Goal: Information Seeking & Learning: Compare options

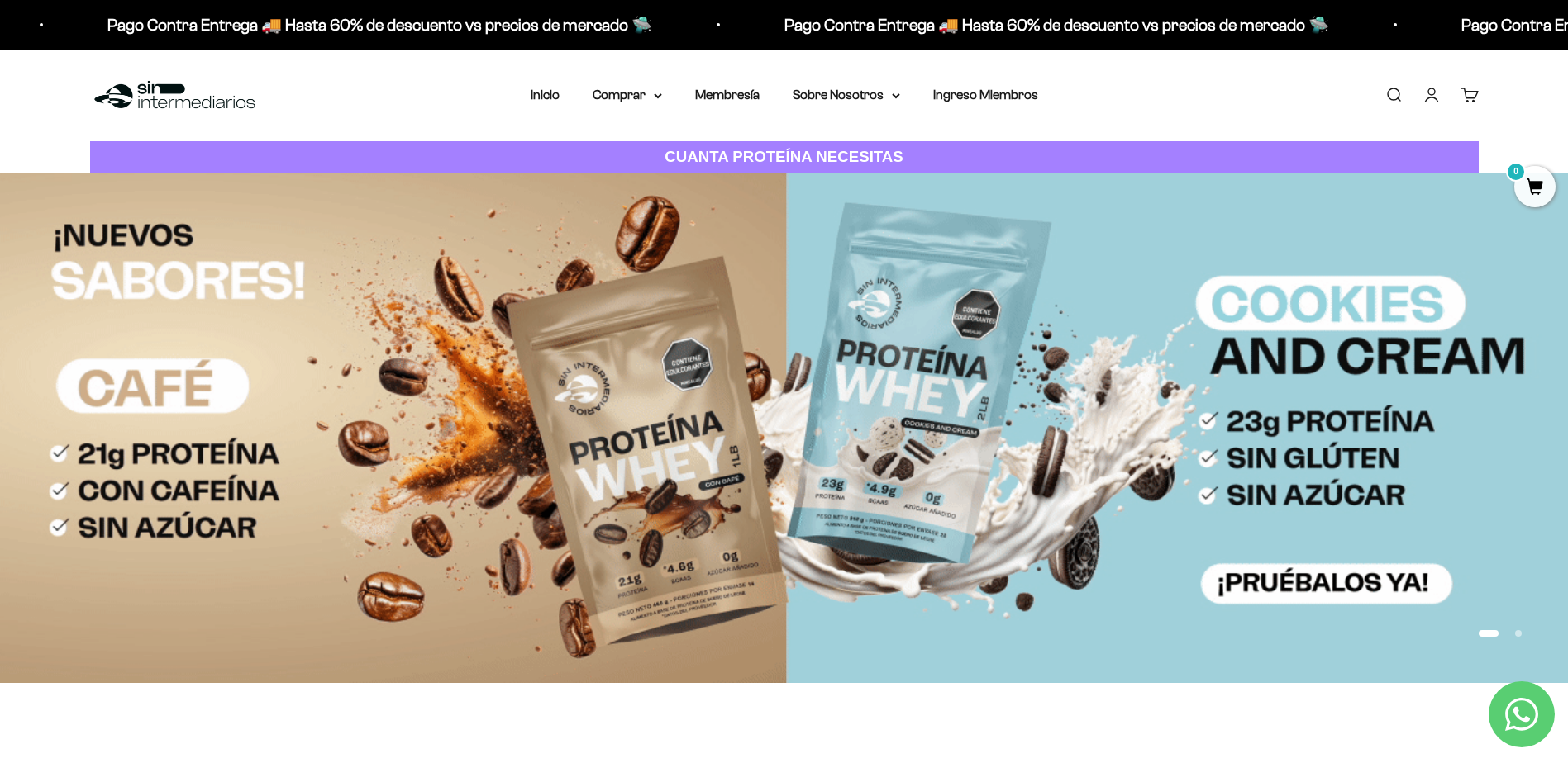
click at [737, 152] on strong "CUANTA PROTEÍNA NECESITAS" at bounding box center [784, 157] width 239 height 17
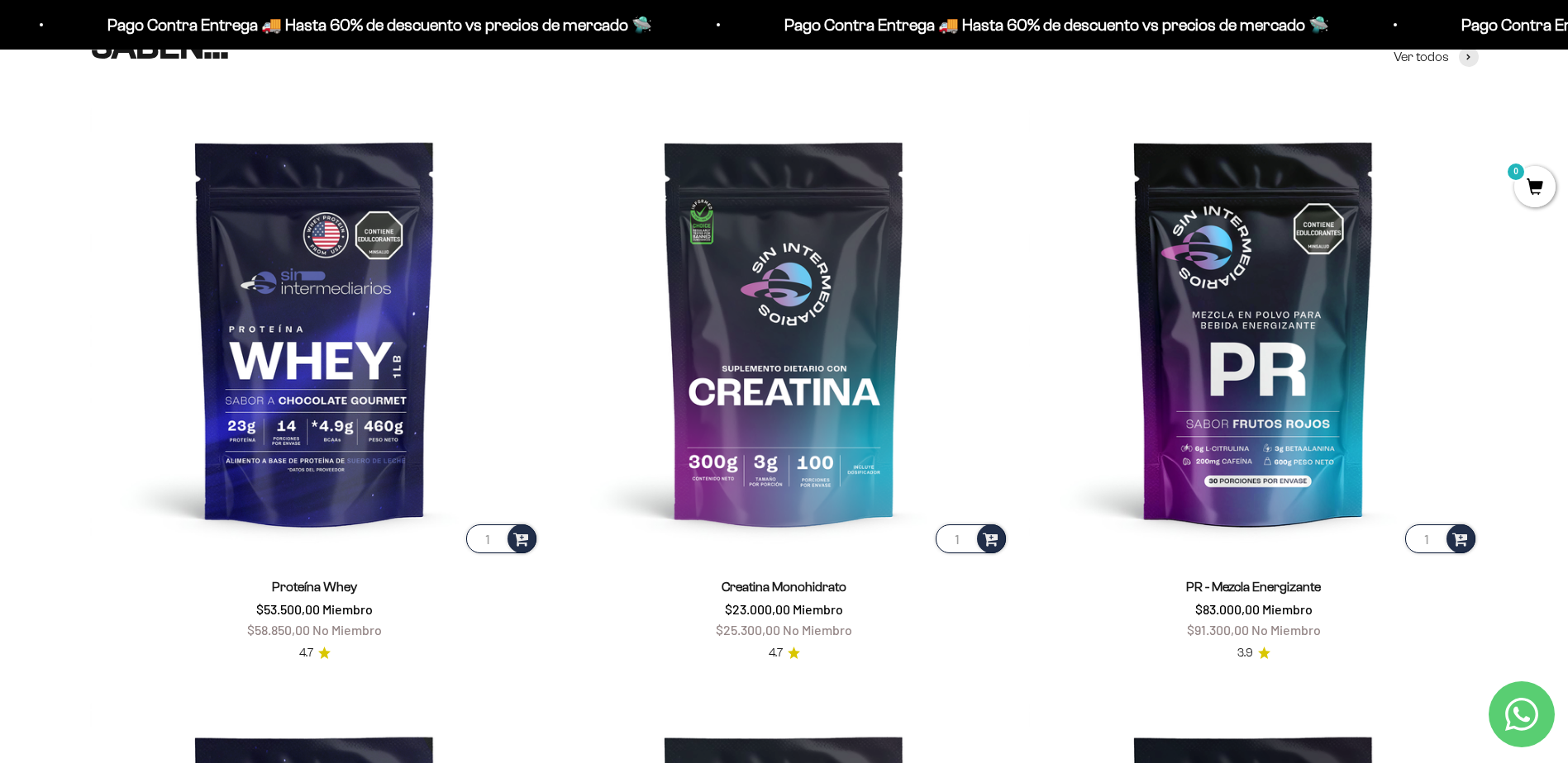
scroll to position [778, 0]
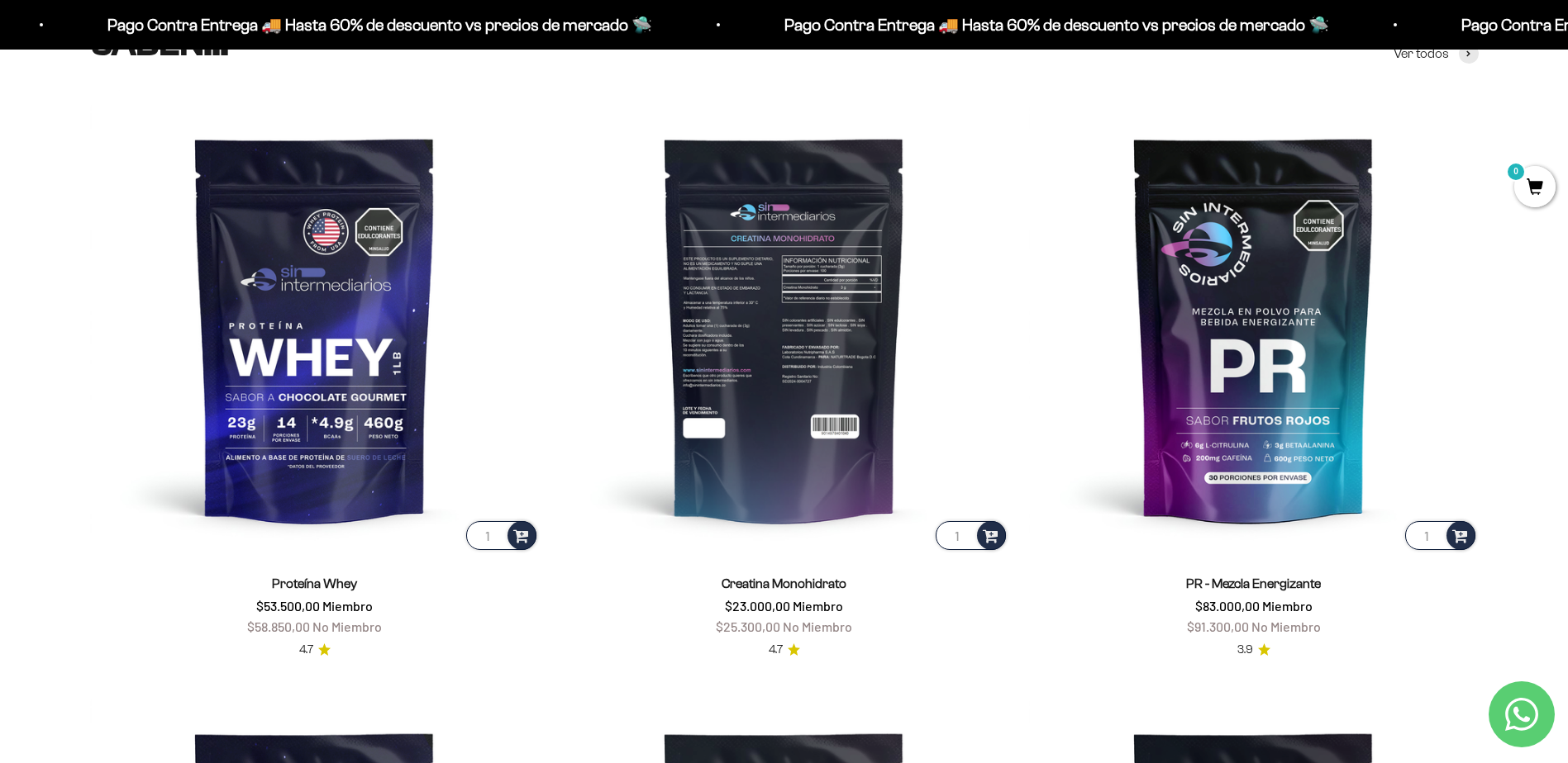
click at [771, 332] on img at bounding box center [784, 329] width 449 height 449
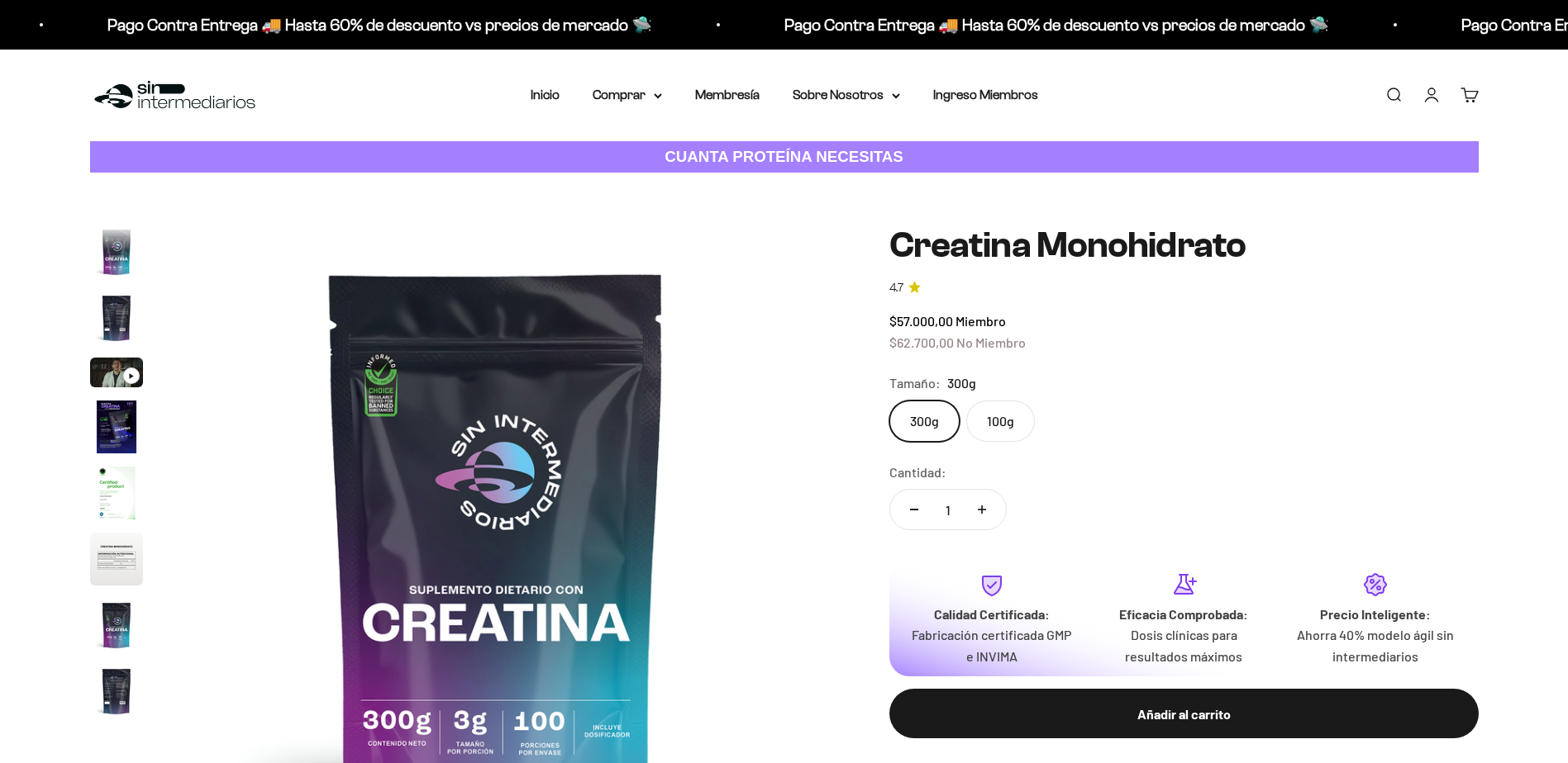
scroll to position [68, 0]
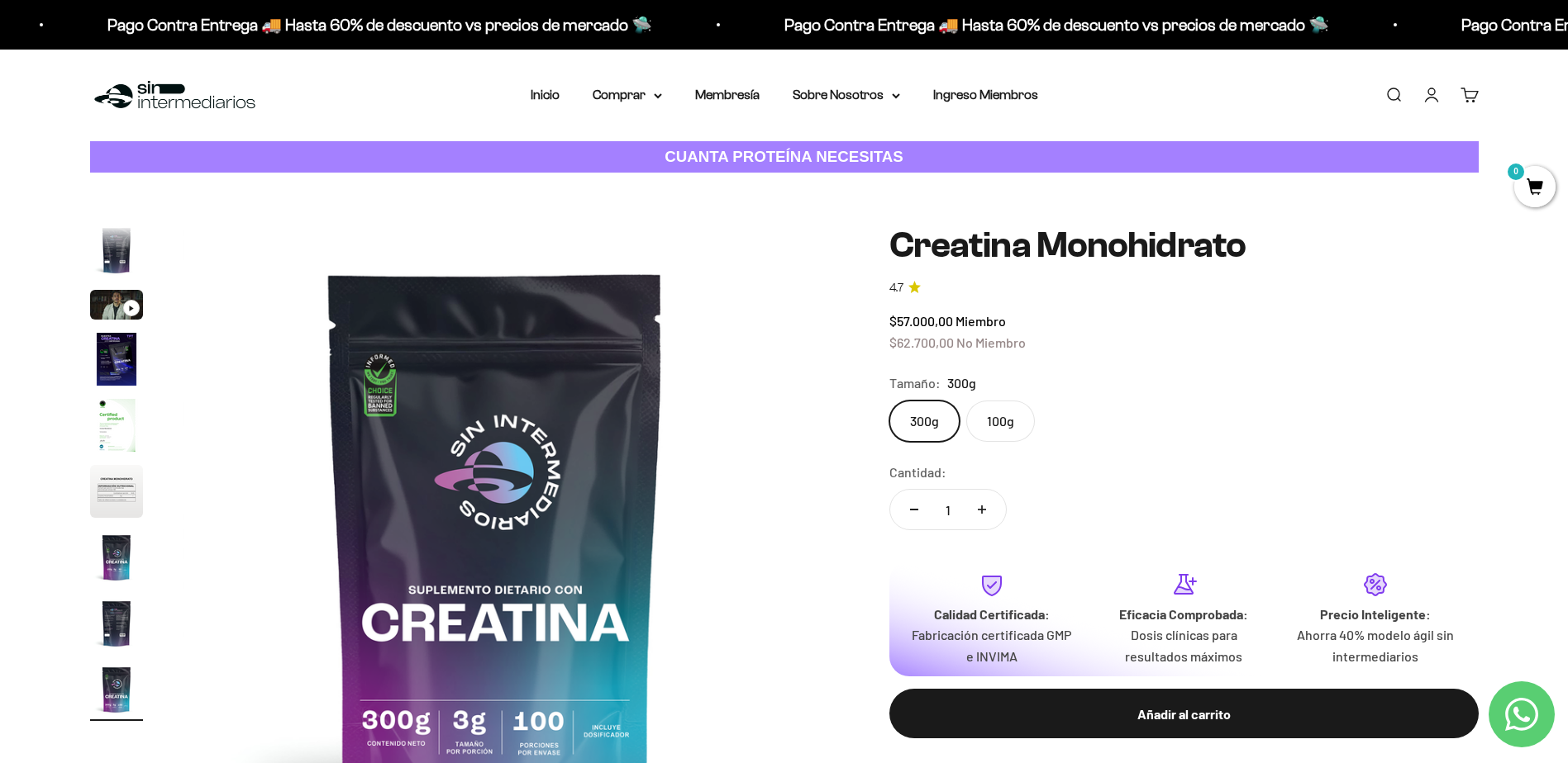
click at [1005, 424] on label "100g" at bounding box center [1000, 422] width 69 height 41
click at [889, 401] on input "100g" at bounding box center [888, 400] width 1 height 1
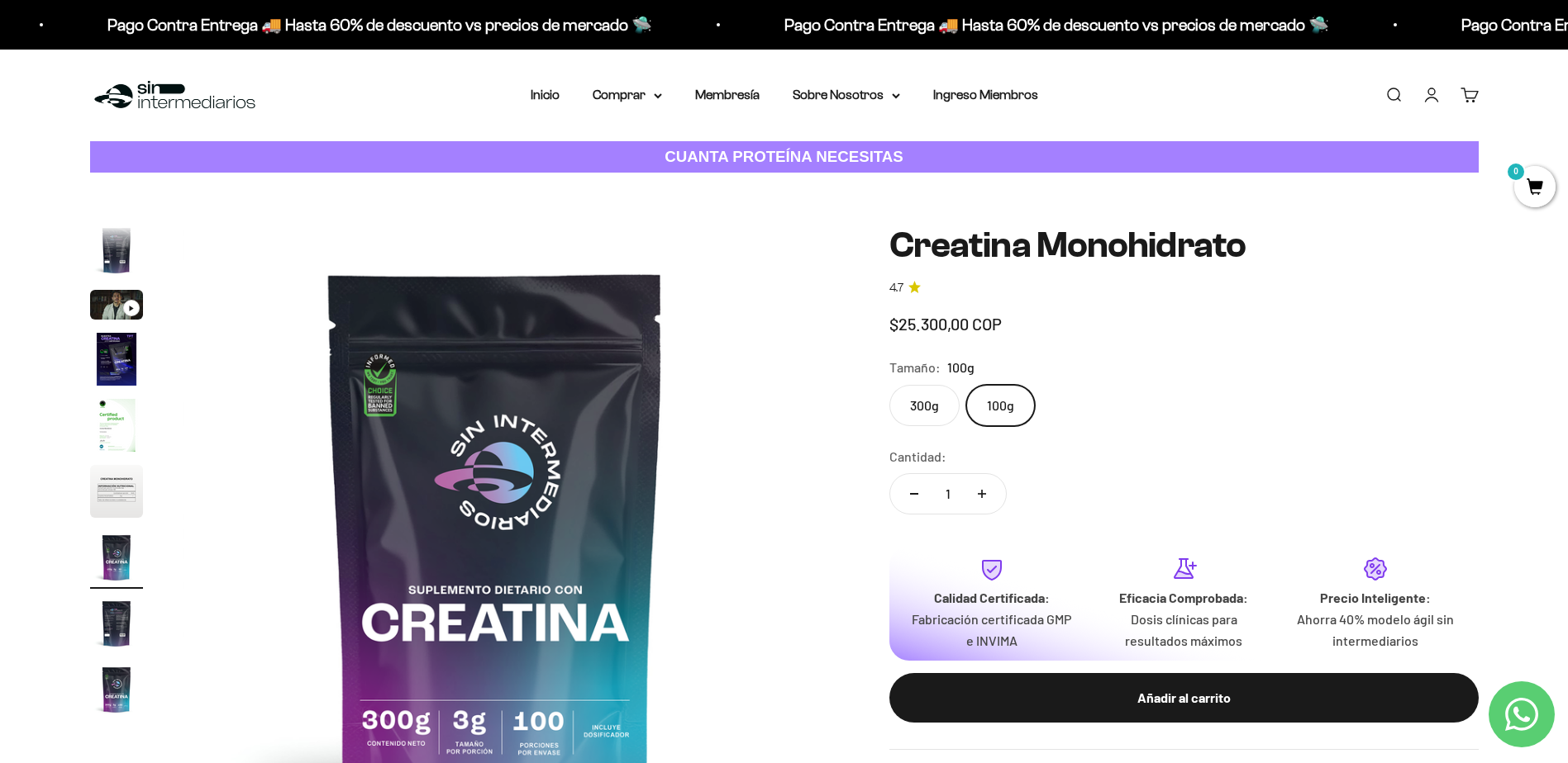
scroll to position [0, 3884]
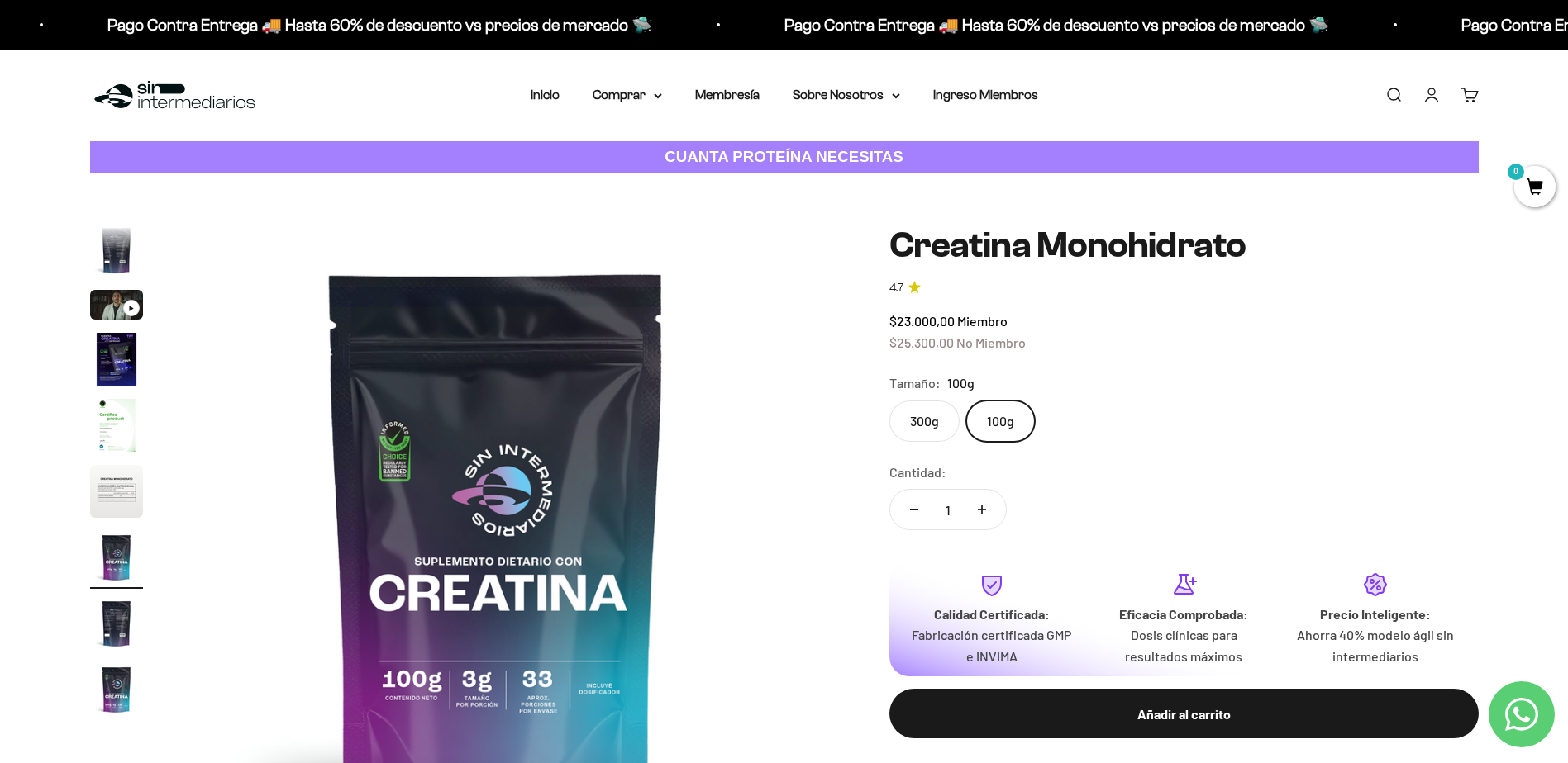
click at [923, 423] on label "300g" at bounding box center [924, 422] width 70 height 41
click at [889, 401] on input "300g" at bounding box center [888, 400] width 1 height 1
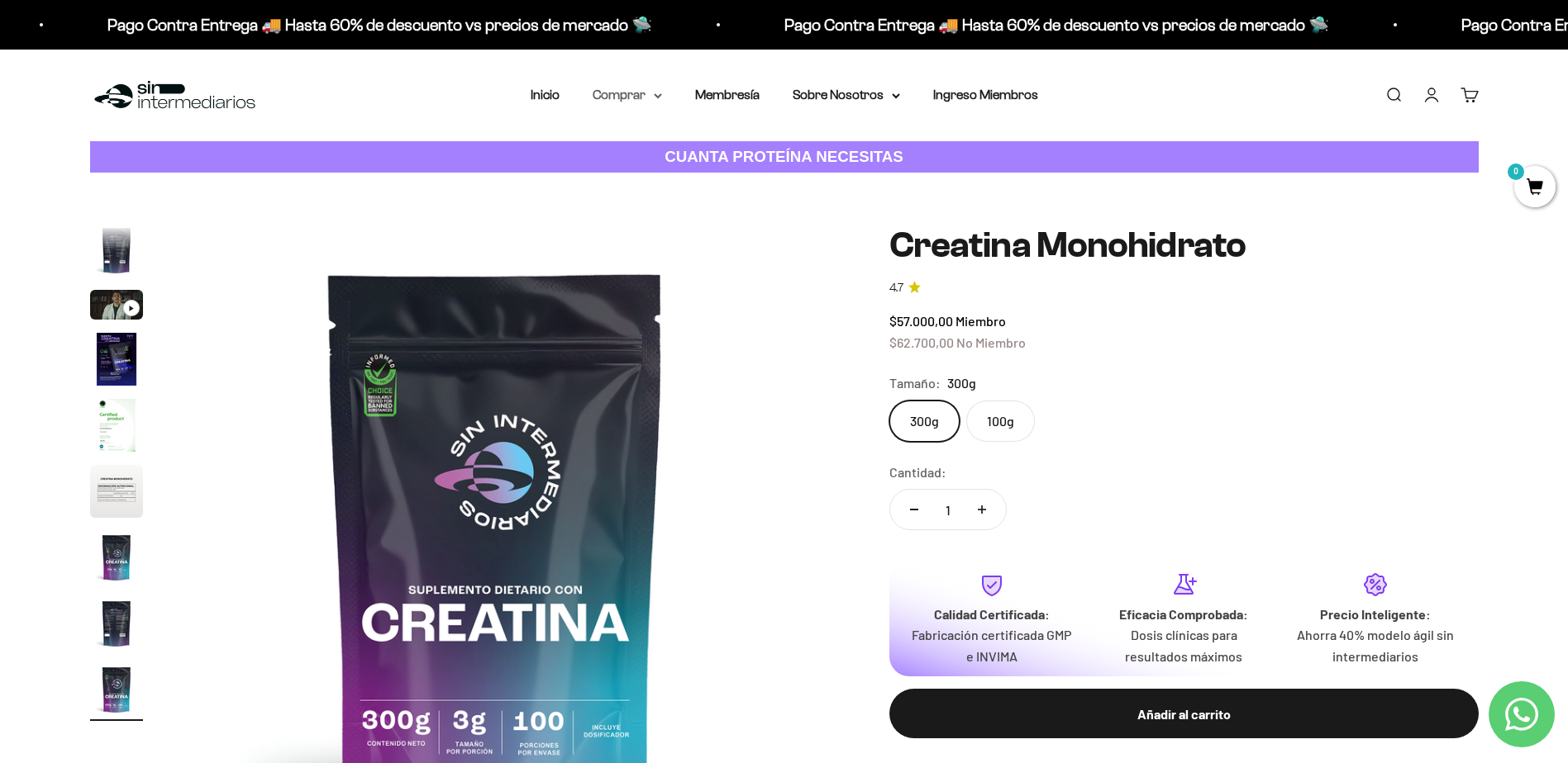
click at [638, 95] on summary "Comprar" at bounding box center [627, 95] width 70 height 22
click at [629, 151] on span "Proteínas" at bounding box center [630, 147] width 56 height 14
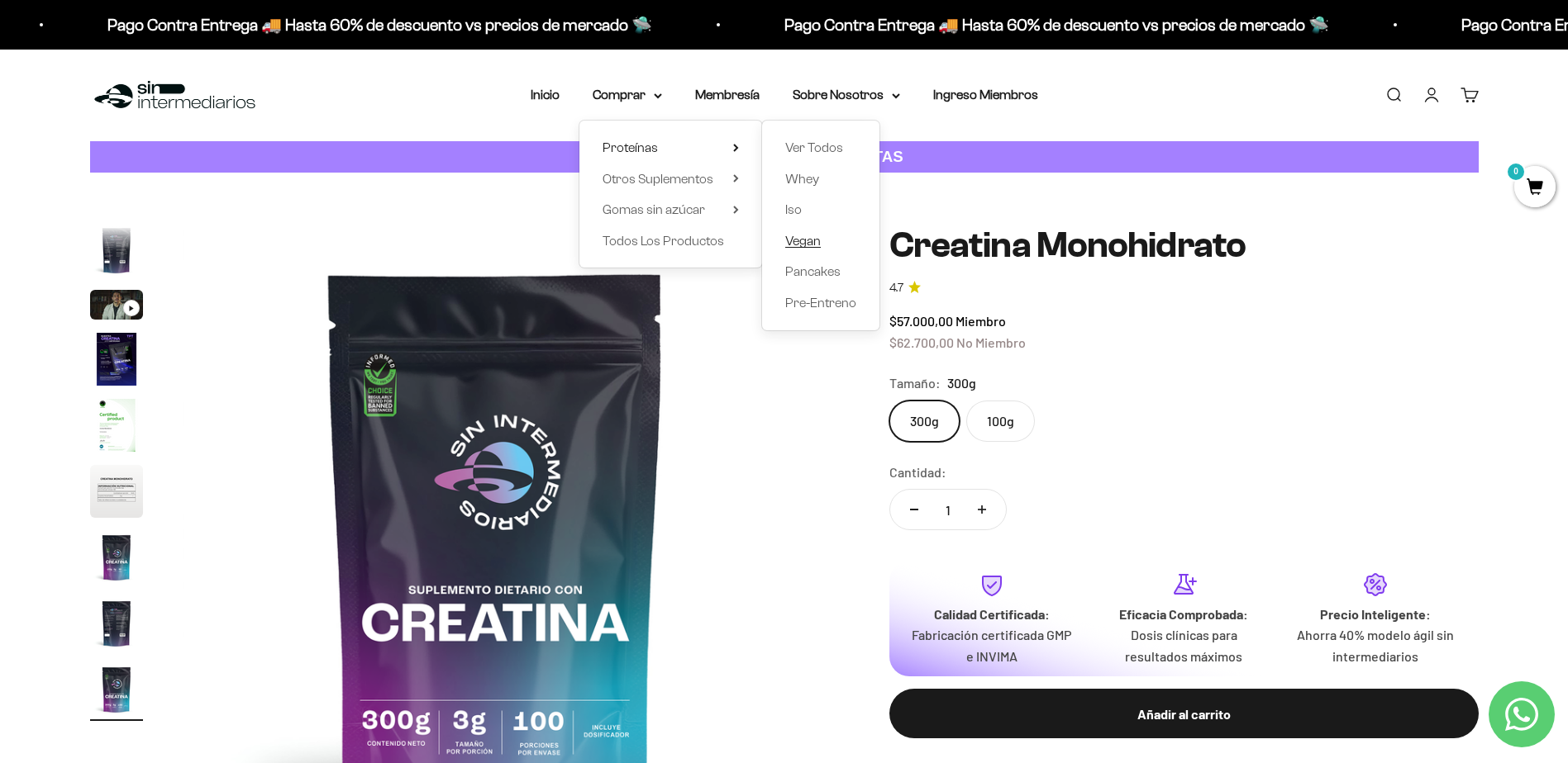
click at [790, 247] on span "Vegan" at bounding box center [802, 240] width 36 height 14
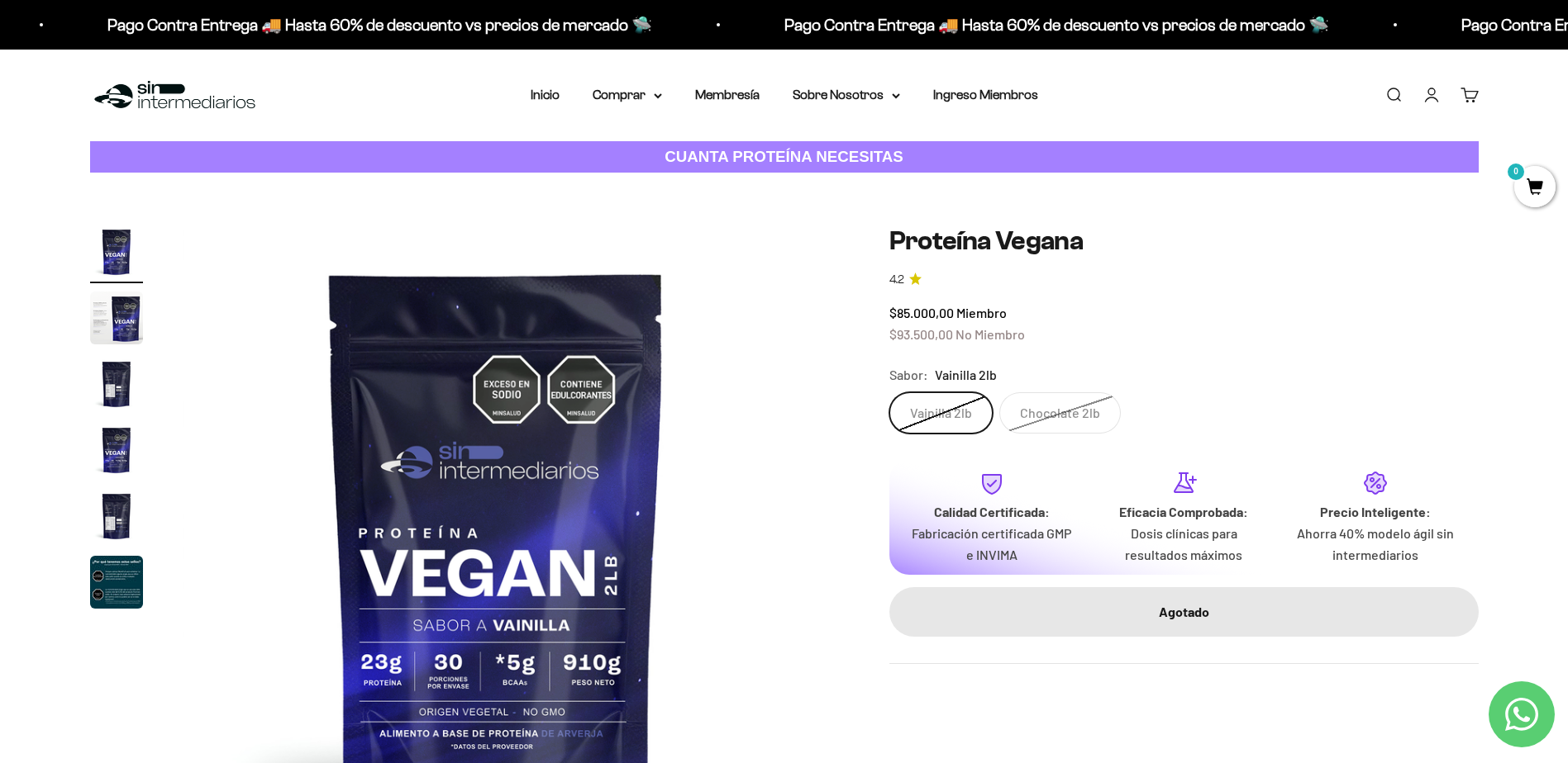
click at [1068, 432] on label "Chocolate 2lb" at bounding box center [1060, 413] width 122 height 41
click at [889, 393] on input "Chocolate 2lb" at bounding box center [888, 392] width 1 height 1
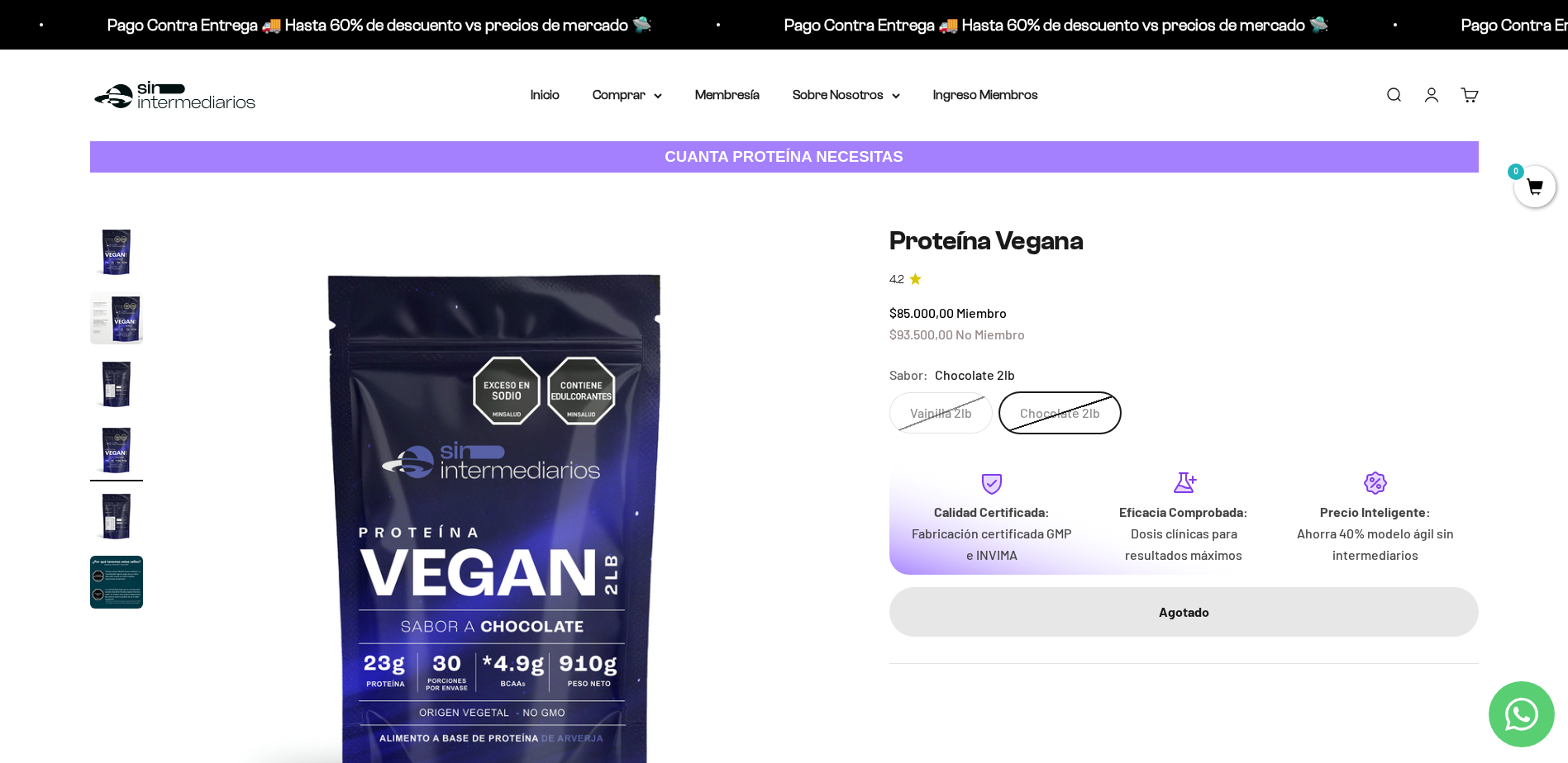
click at [970, 407] on label "Vainilla 2lb" at bounding box center [941, 413] width 104 height 41
click at [889, 393] on input "Vainilla 2lb" at bounding box center [888, 392] width 1 height 1
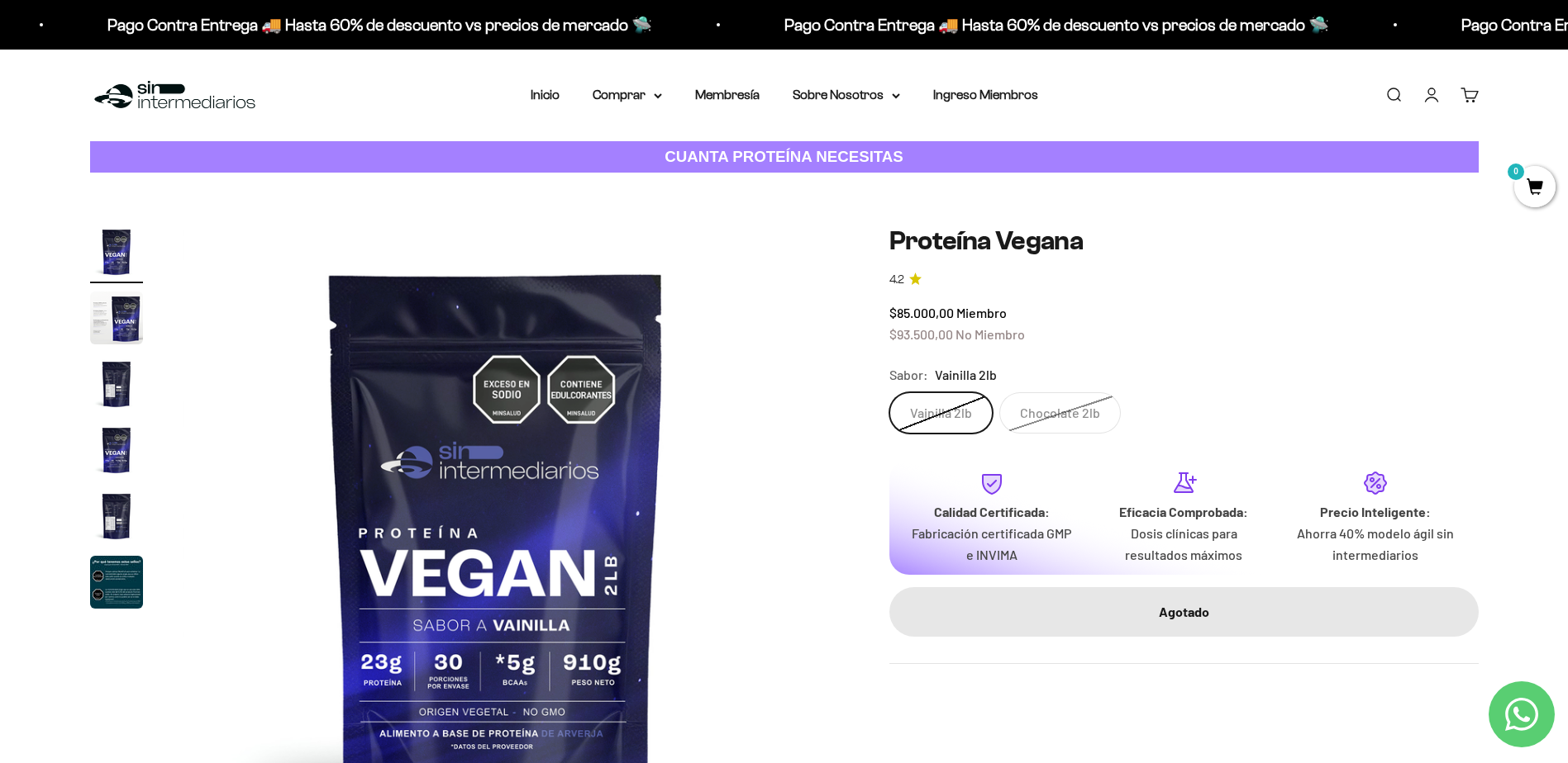
click at [1036, 427] on label "Chocolate 2lb" at bounding box center [1060, 413] width 122 height 41
click at [889, 393] on input "Chocolate 2lb" at bounding box center [888, 392] width 1 height 1
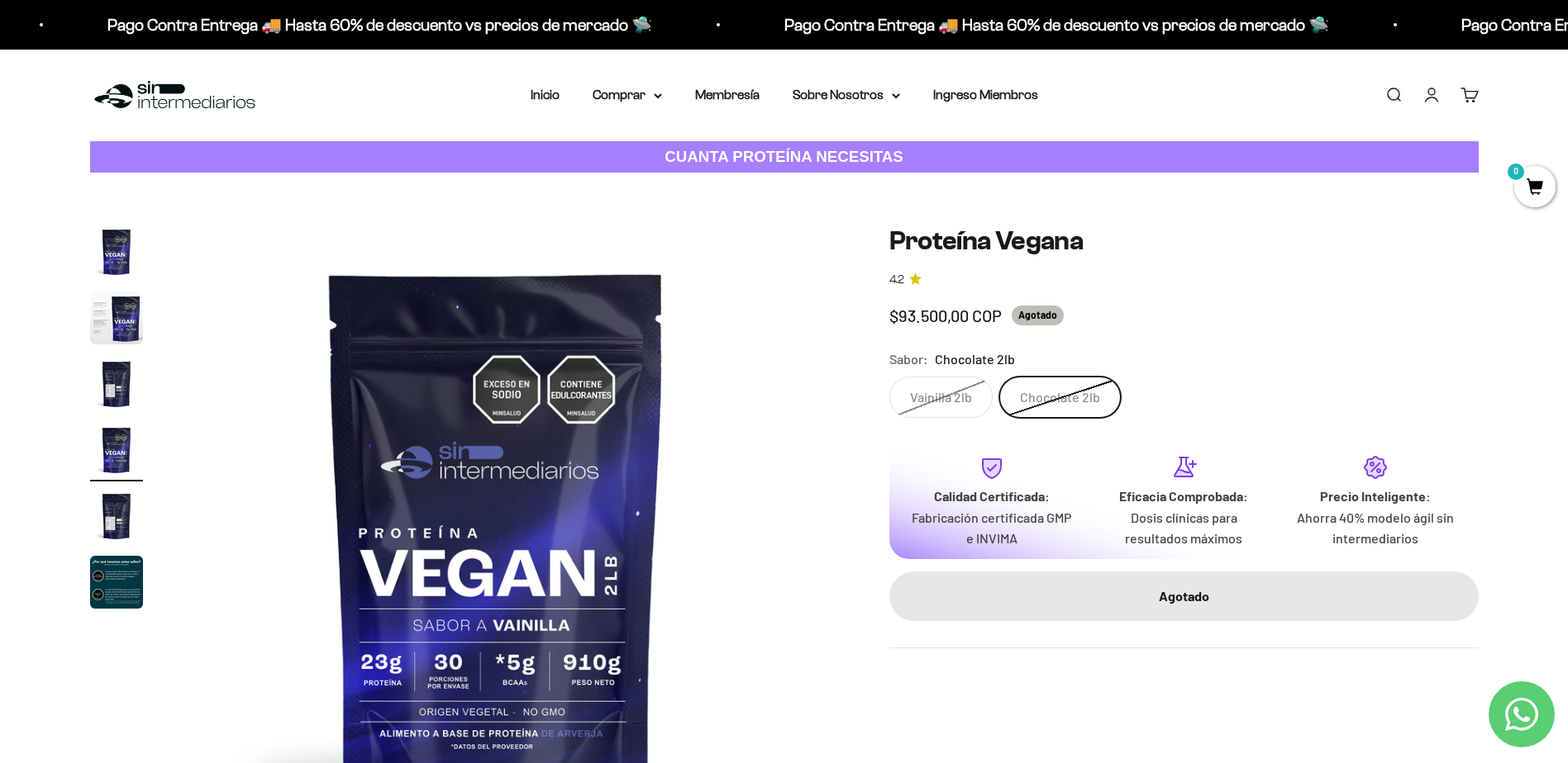
scroll to position [0, 1942]
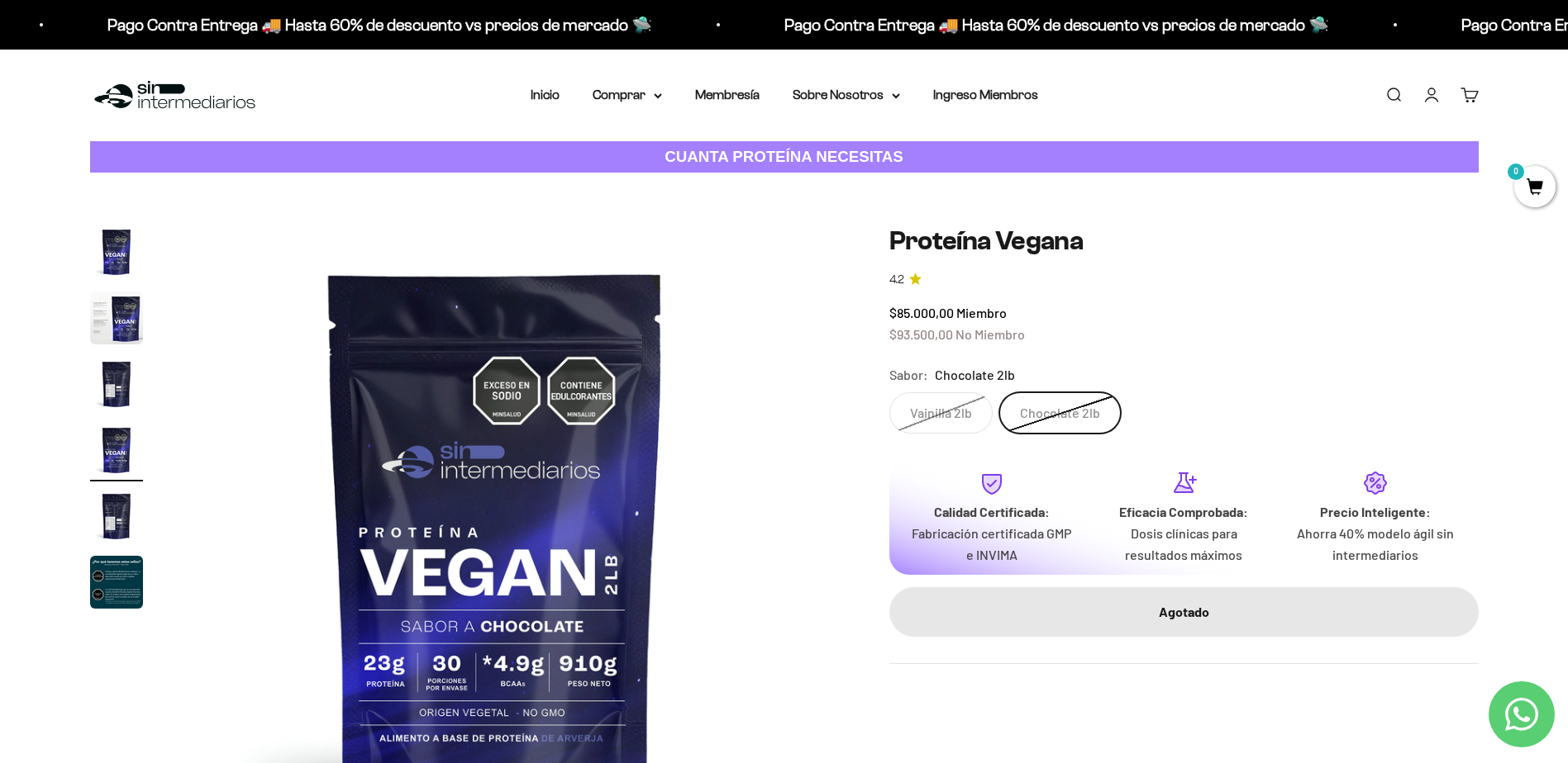
click at [946, 405] on label "Vainilla 2lb" at bounding box center [941, 413] width 104 height 41
click at [889, 393] on input "Vainilla 2lb" at bounding box center [888, 392] width 1 height 1
